Goal: Answer question/provide support

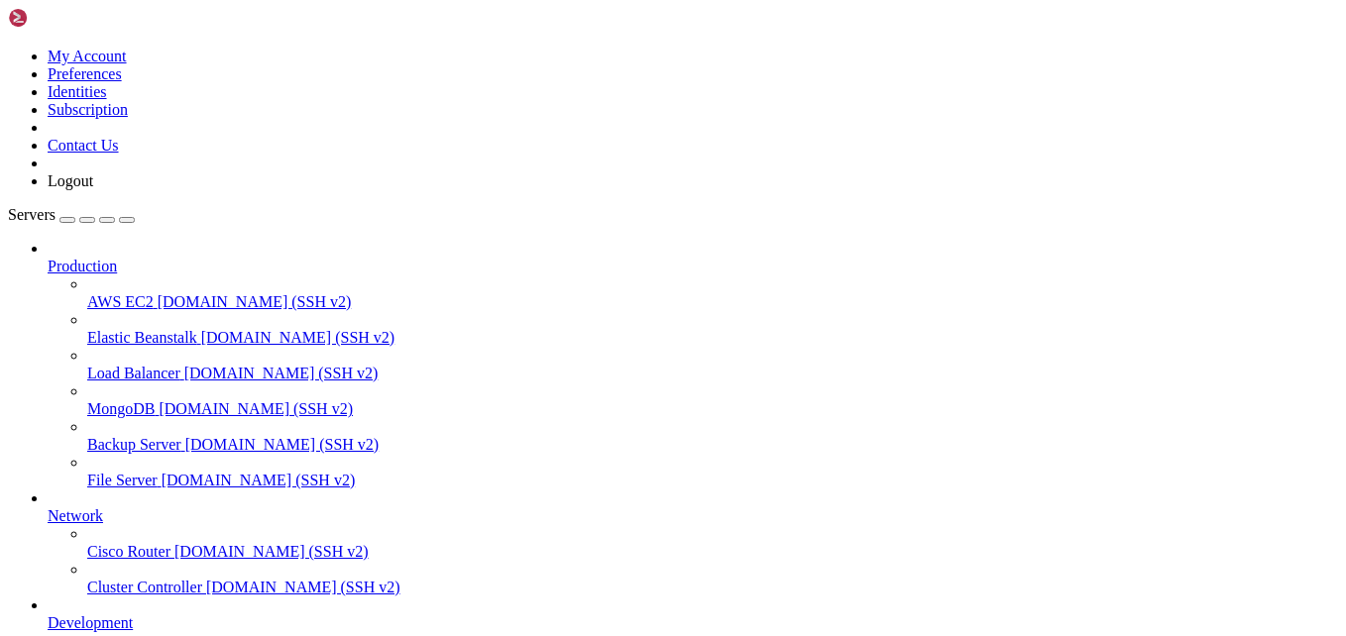
scroll to position [216, 0]
drag, startPoint x: 284, startPoint y: 1607, endPoint x: 849, endPoint y: 1550, distance: 567.7
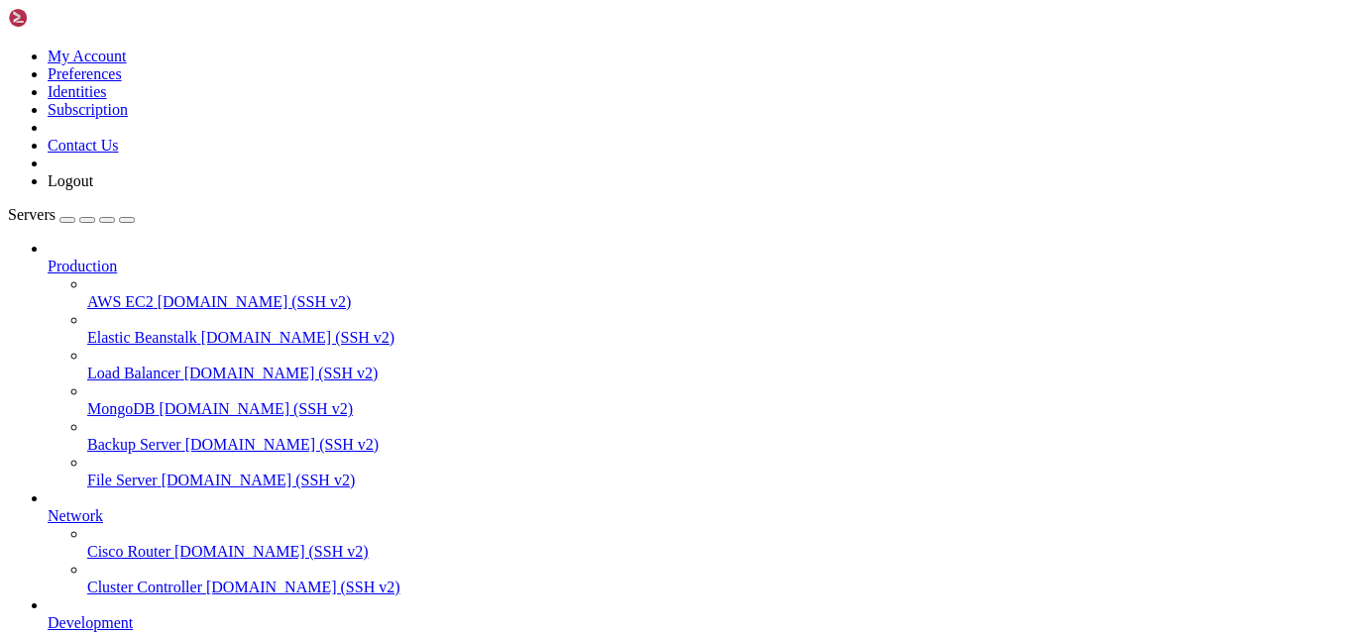
drag, startPoint x: 76, startPoint y: 1523, endPoint x: 11, endPoint y: 1181, distance: 348.1
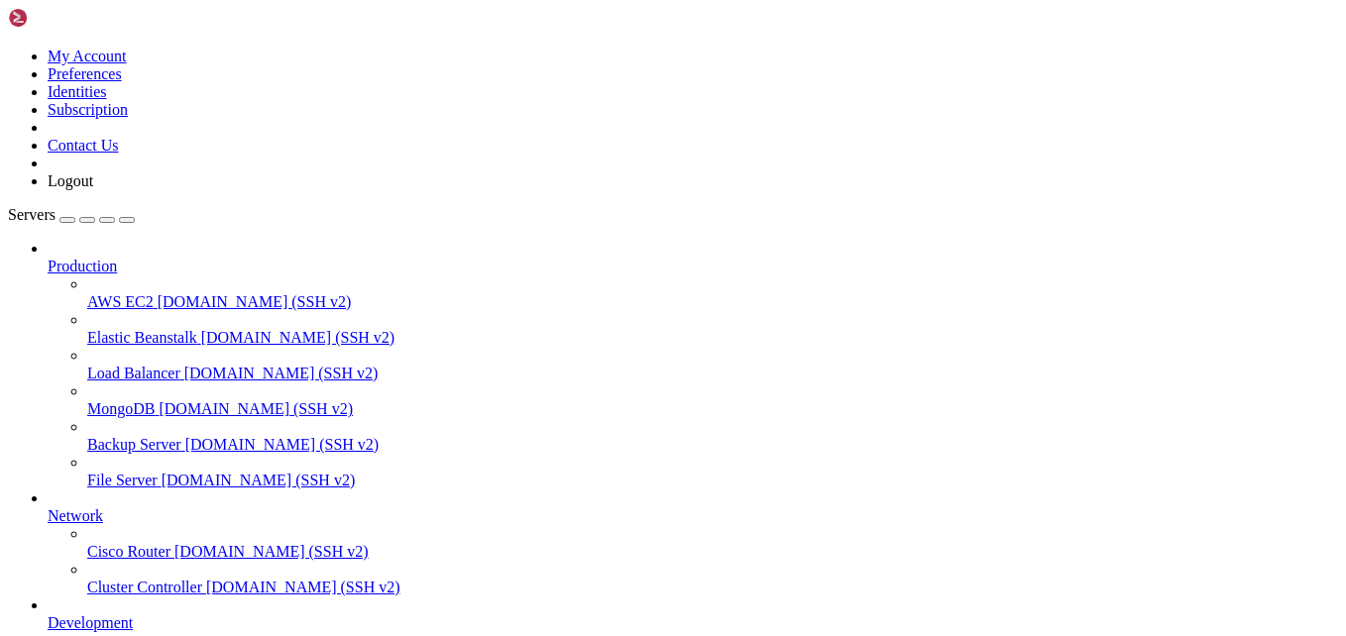
drag, startPoint x: 18, startPoint y: 1178, endPoint x: 201, endPoint y: 1521, distance: 388.8
drag, startPoint x: 156, startPoint y: 1172, endPoint x: 389, endPoint y: 1581, distance: 470.5
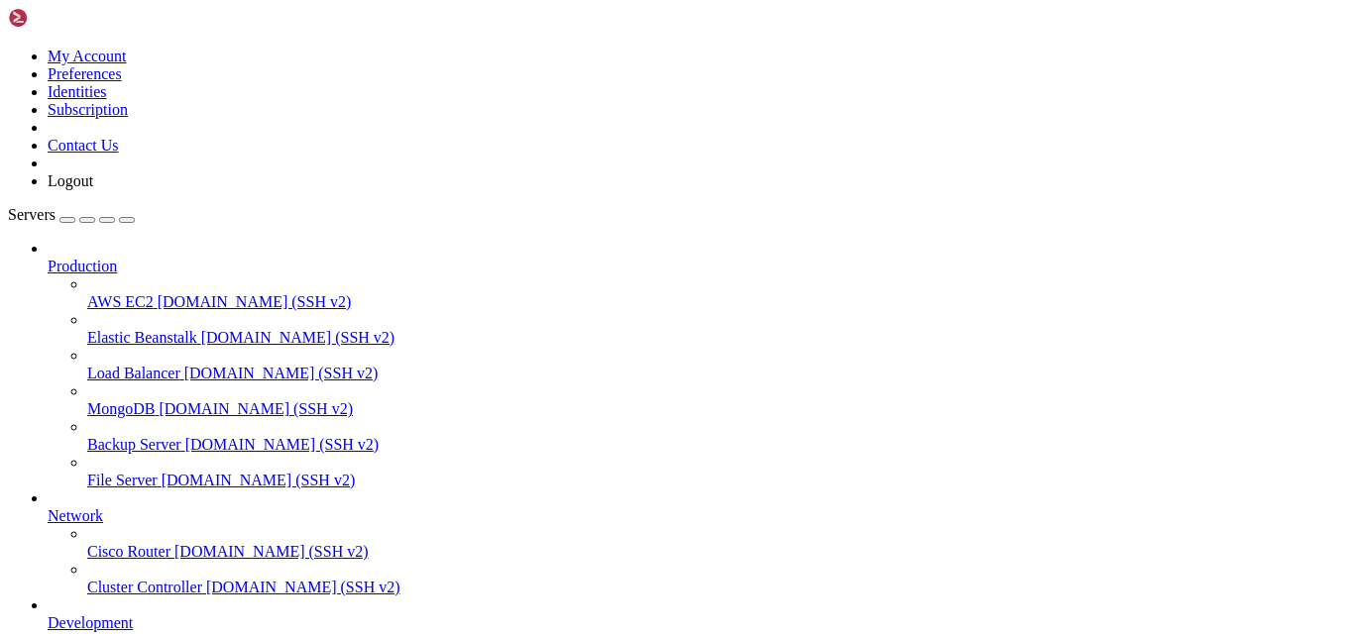
drag, startPoint x: 441, startPoint y: 1355, endPoint x: 327, endPoint y: 1365, distance: 114.5
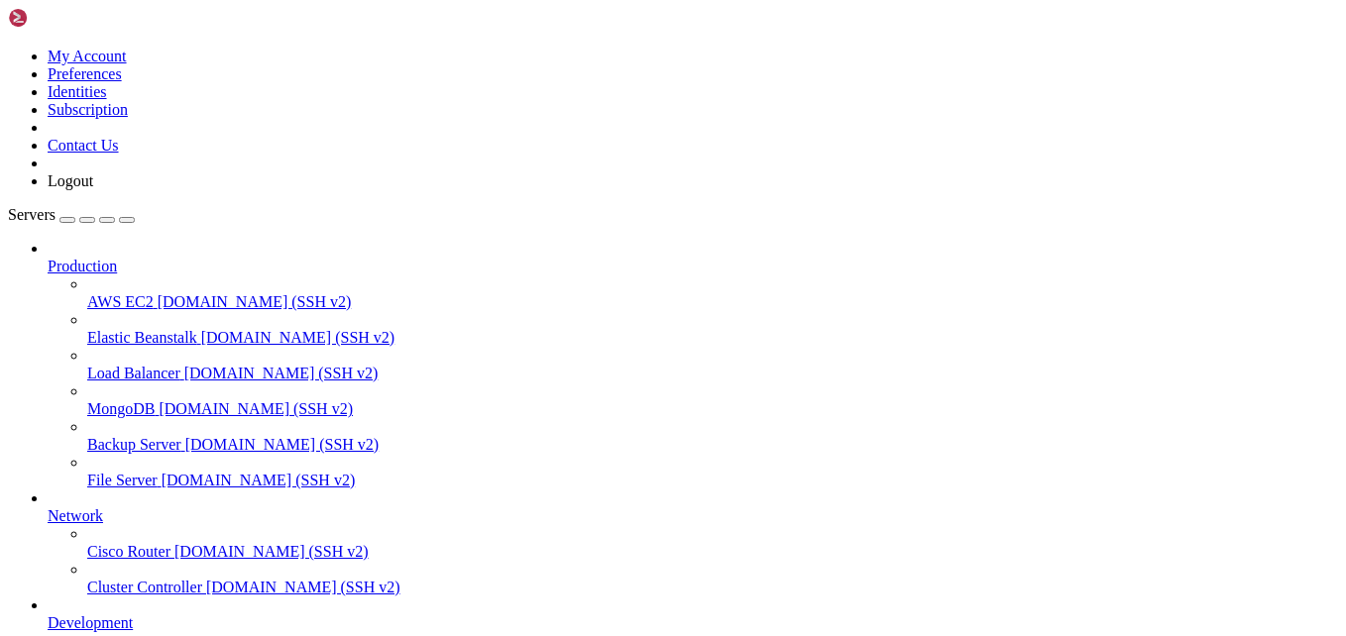
drag, startPoint x: 363, startPoint y: 1397, endPoint x: 371, endPoint y: 1478, distance: 81.6
